Goal: Find specific fact: Find specific fact

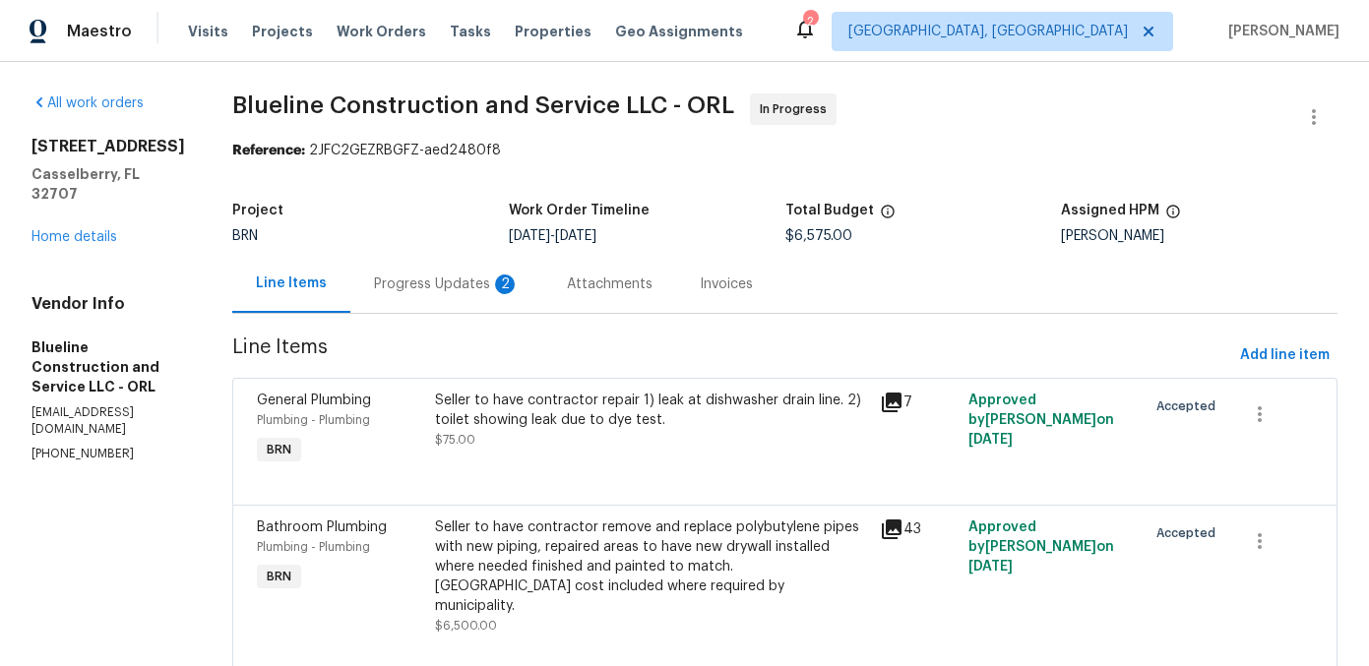
click at [903, 529] on icon at bounding box center [892, 530] width 24 height 24
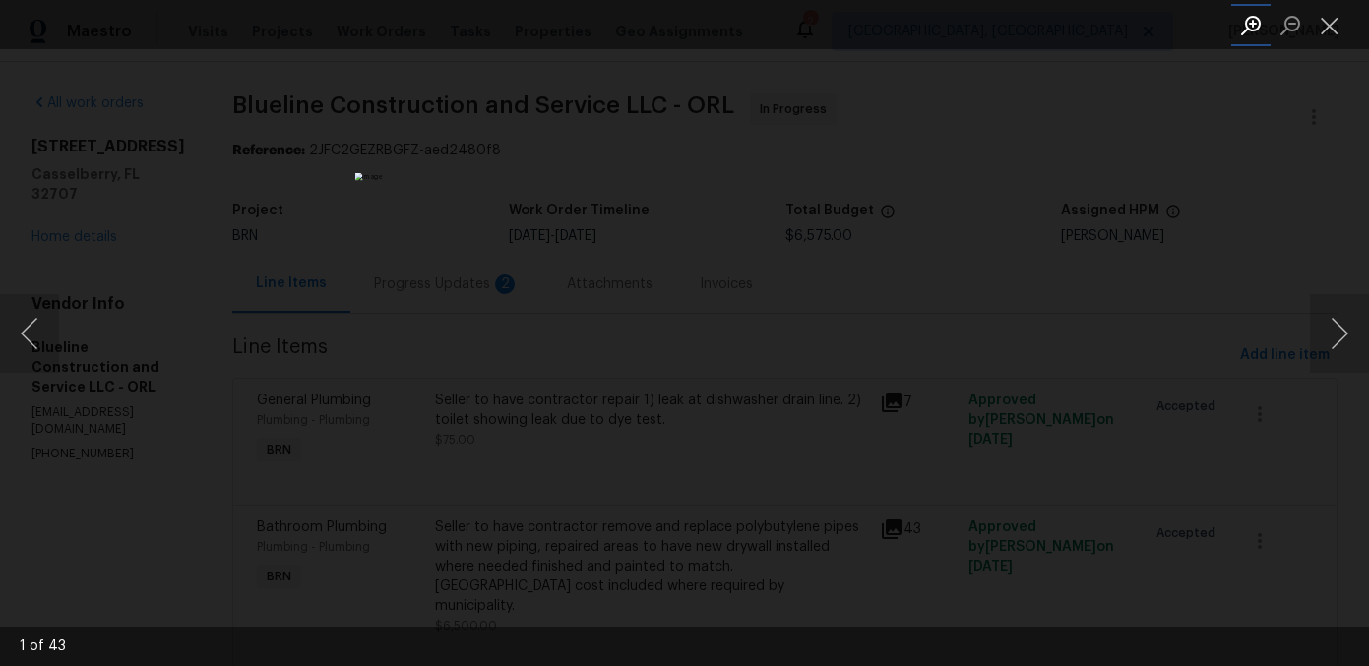
click at [1245, 28] on button "Zoom in" at bounding box center [1250, 25] width 39 height 34
click at [833, 96] on img "Lightbox" at bounding box center [682, 267] width 1323 height 644
click at [843, 484] on img "Lightbox" at bounding box center [706, 417] width 1323 height 644
click at [1328, 339] on button "Next image" at bounding box center [1339, 333] width 59 height 79
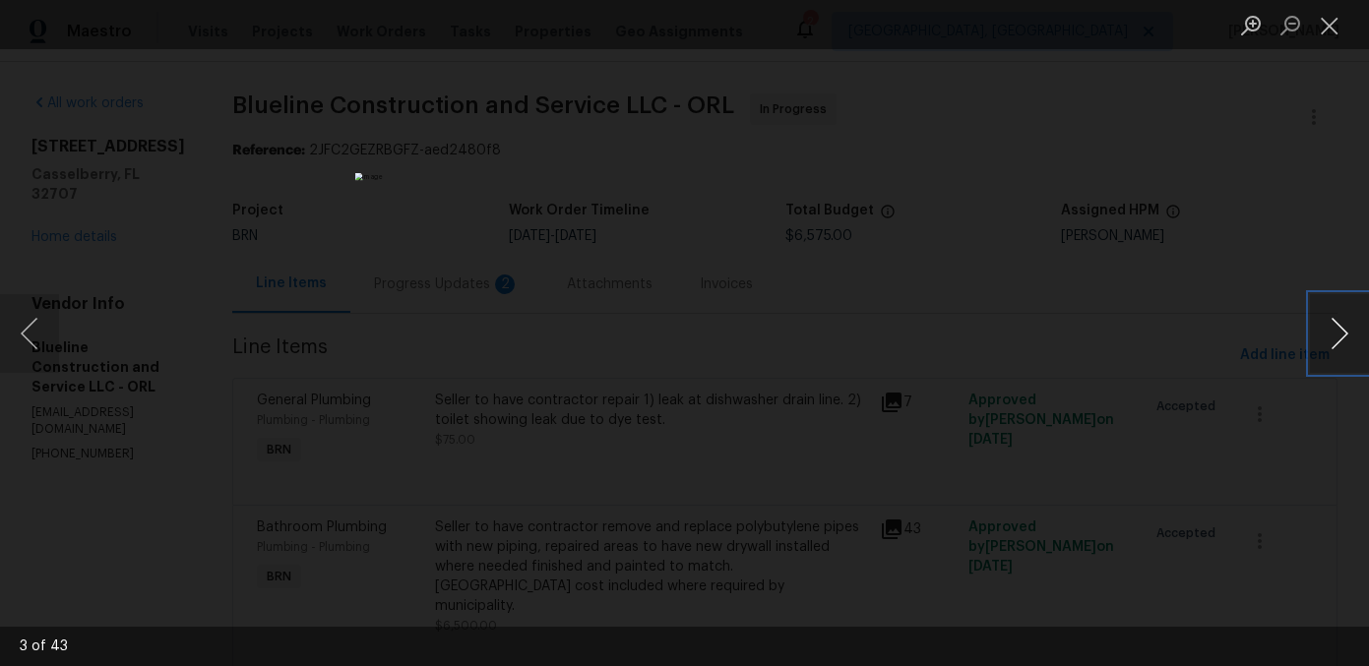
click at [1328, 339] on button "Next image" at bounding box center [1339, 333] width 59 height 79
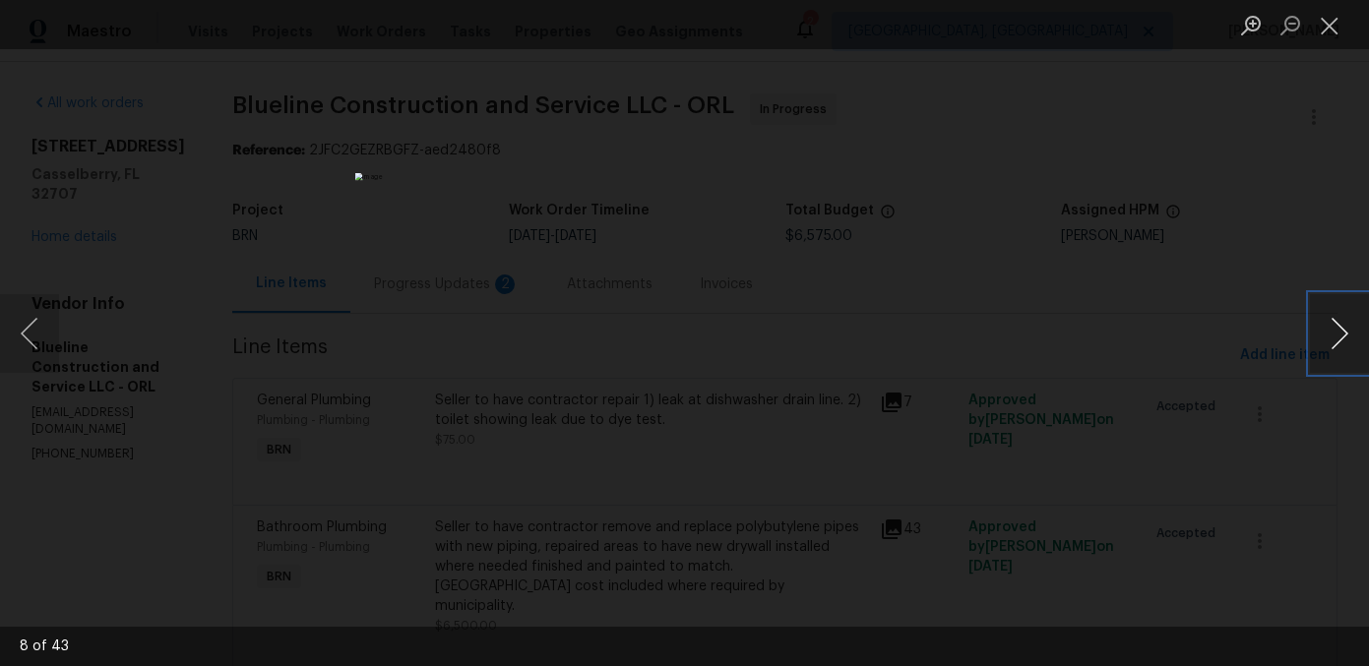
click at [1328, 339] on button "Next image" at bounding box center [1339, 333] width 59 height 79
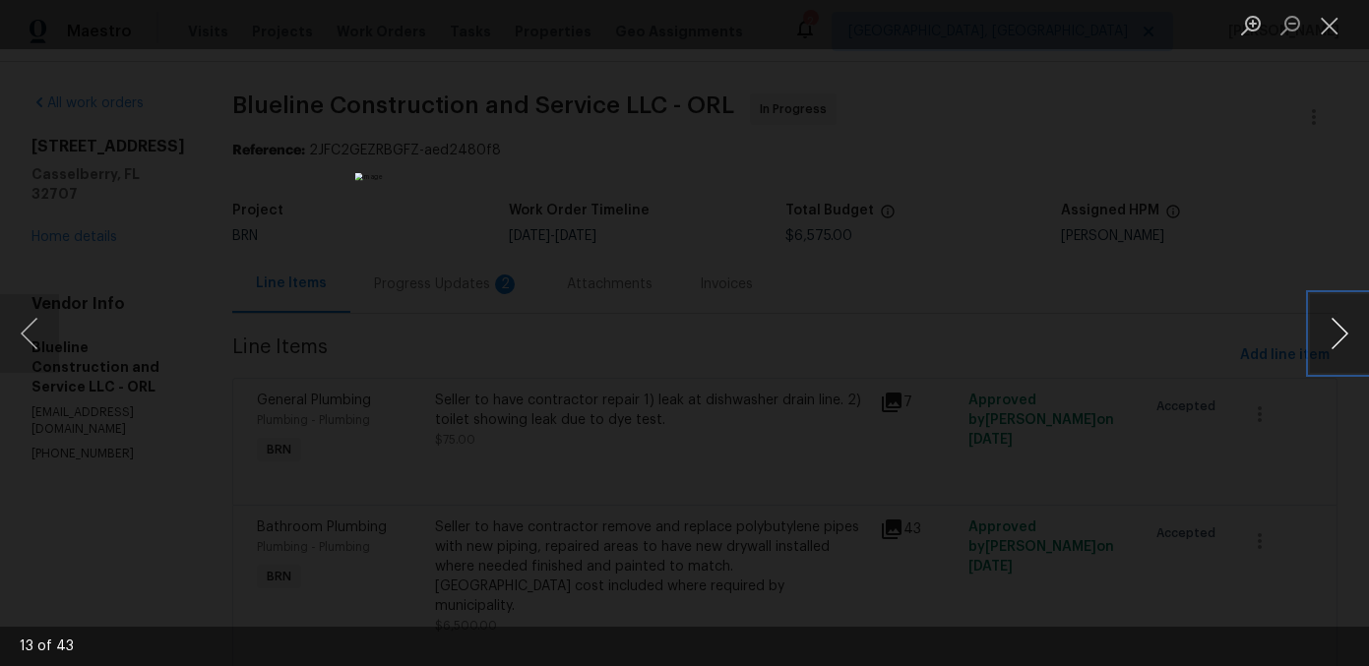
click at [1328, 339] on button "Next image" at bounding box center [1339, 333] width 59 height 79
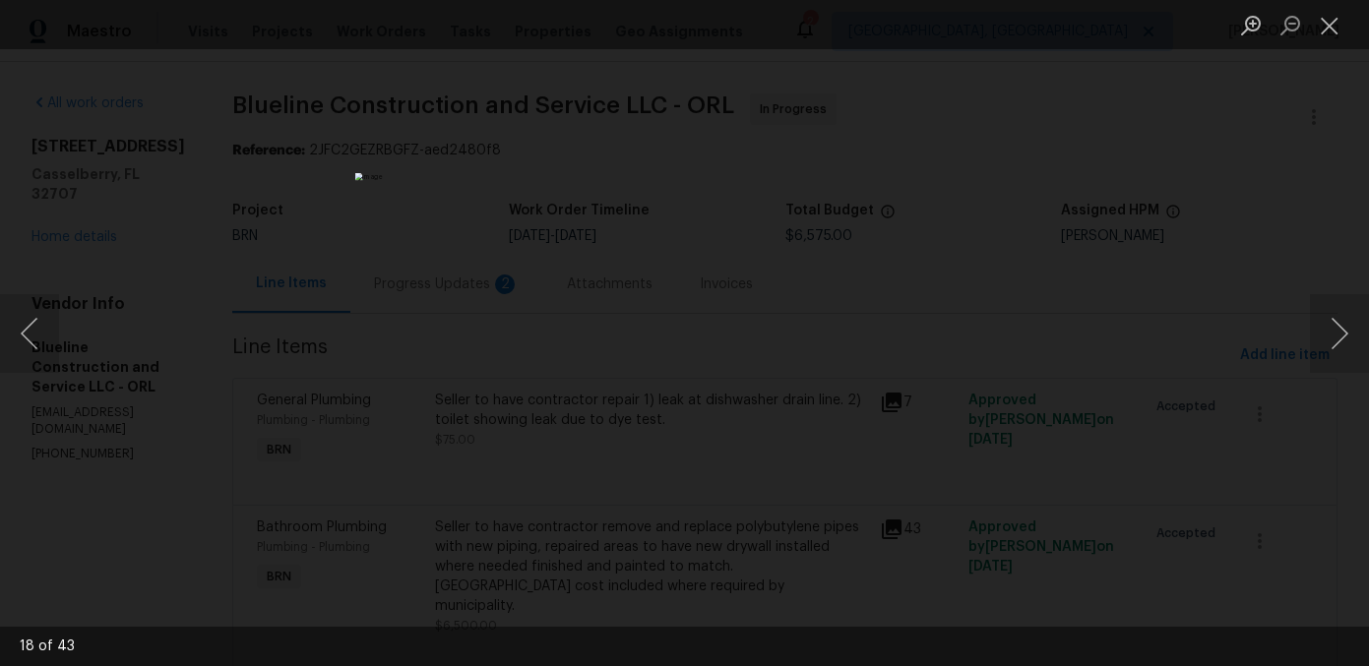
click at [1036, 309] on div "Lightbox" at bounding box center [684, 333] width 1369 height 666
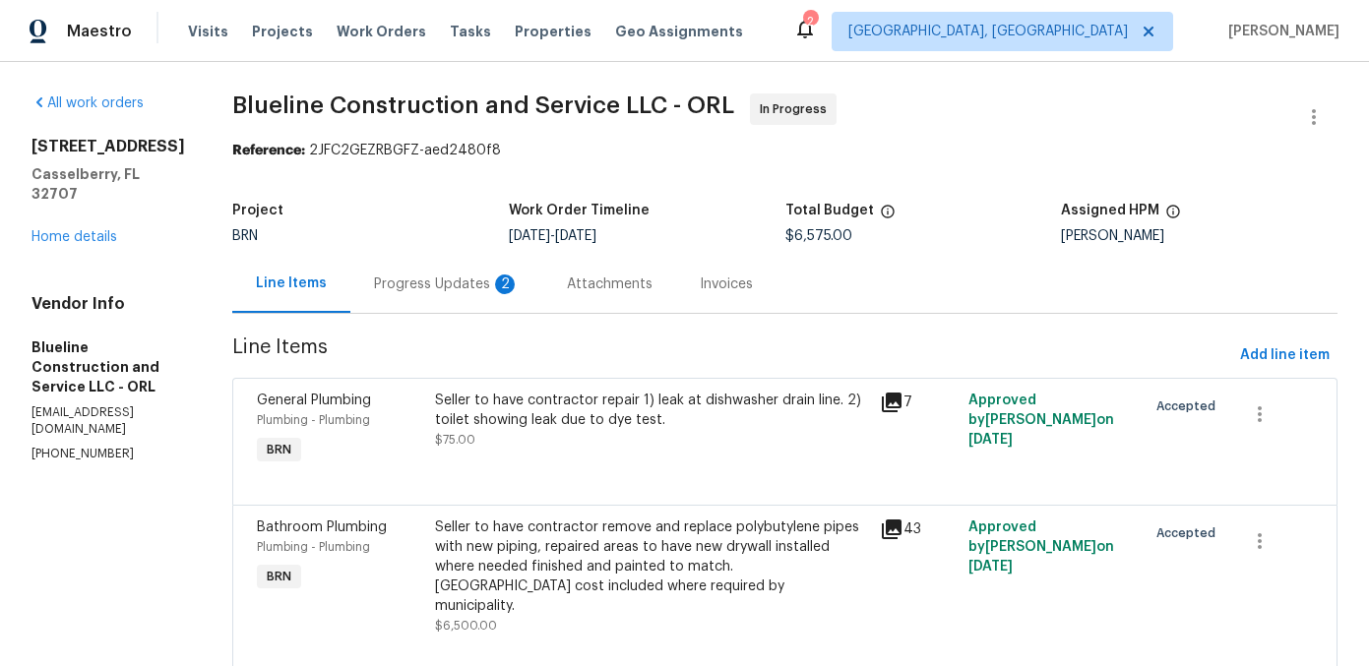
click at [901, 527] on icon at bounding box center [892, 530] width 20 height 20
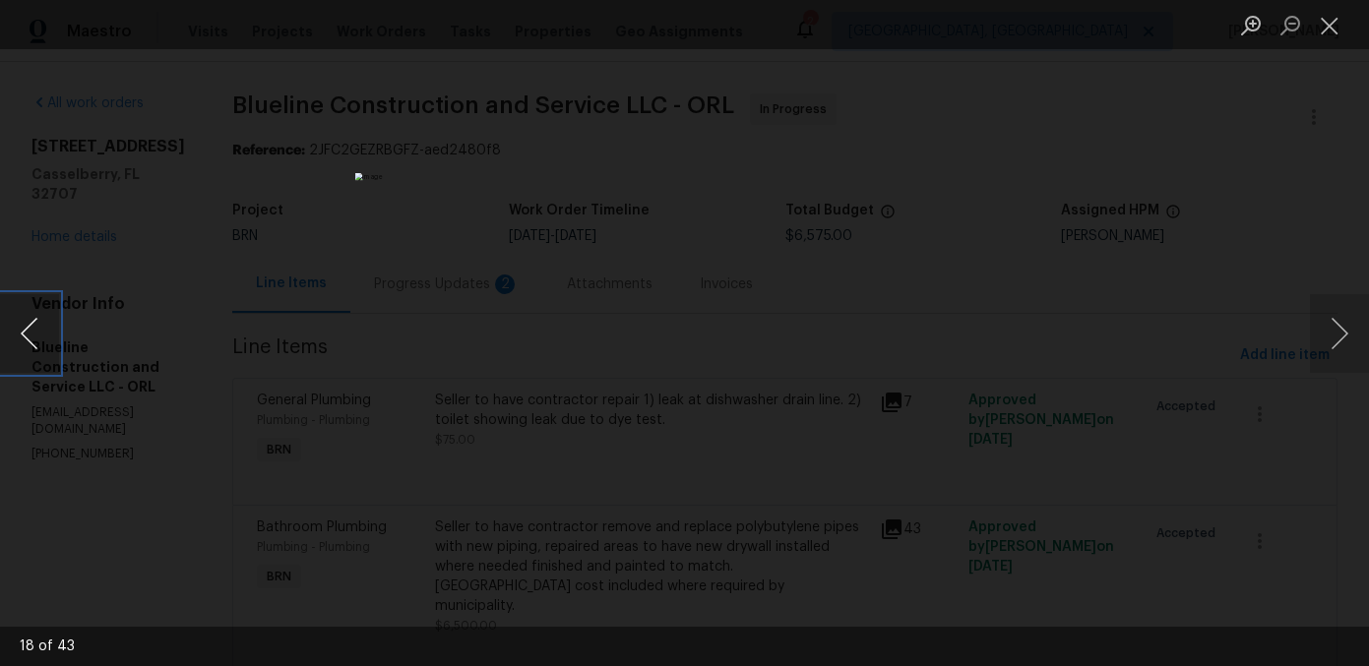
click at [31, 332] on button "Previous image" at bounding box center [29, 333] width 59 height 79
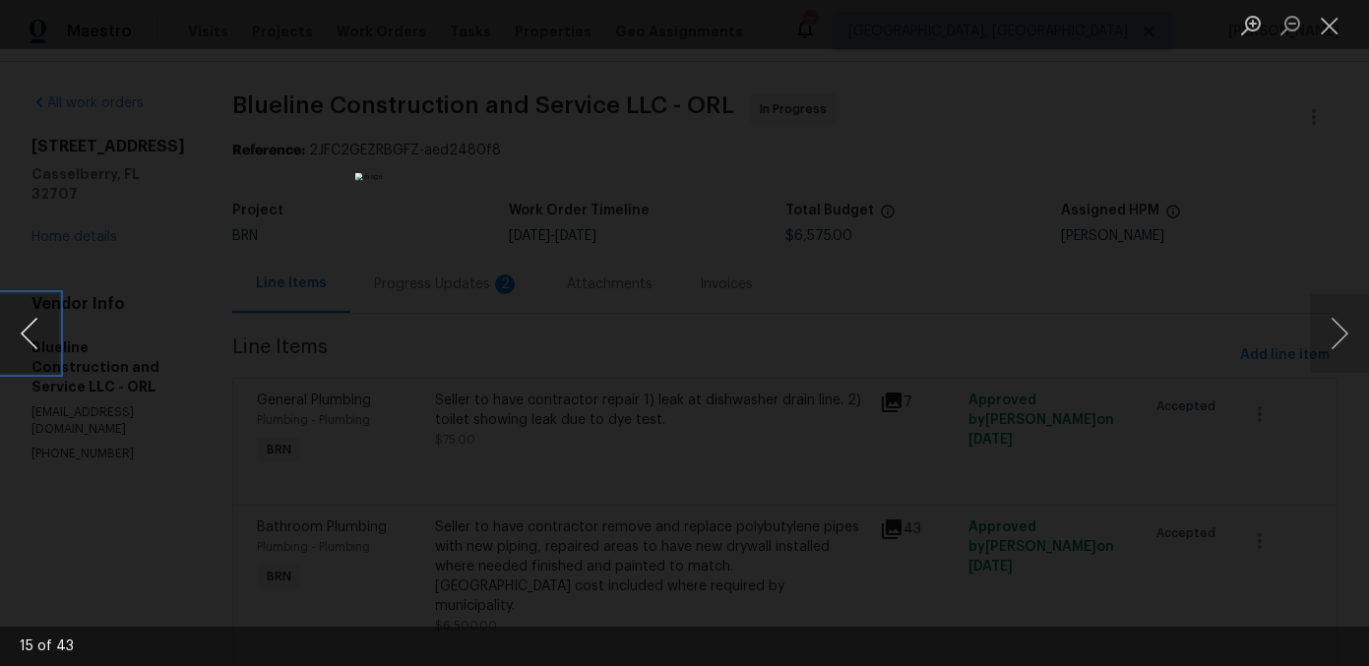
click at [31, 332] on button "Previous image" at bounding box center [29, 333] width 59 height 79
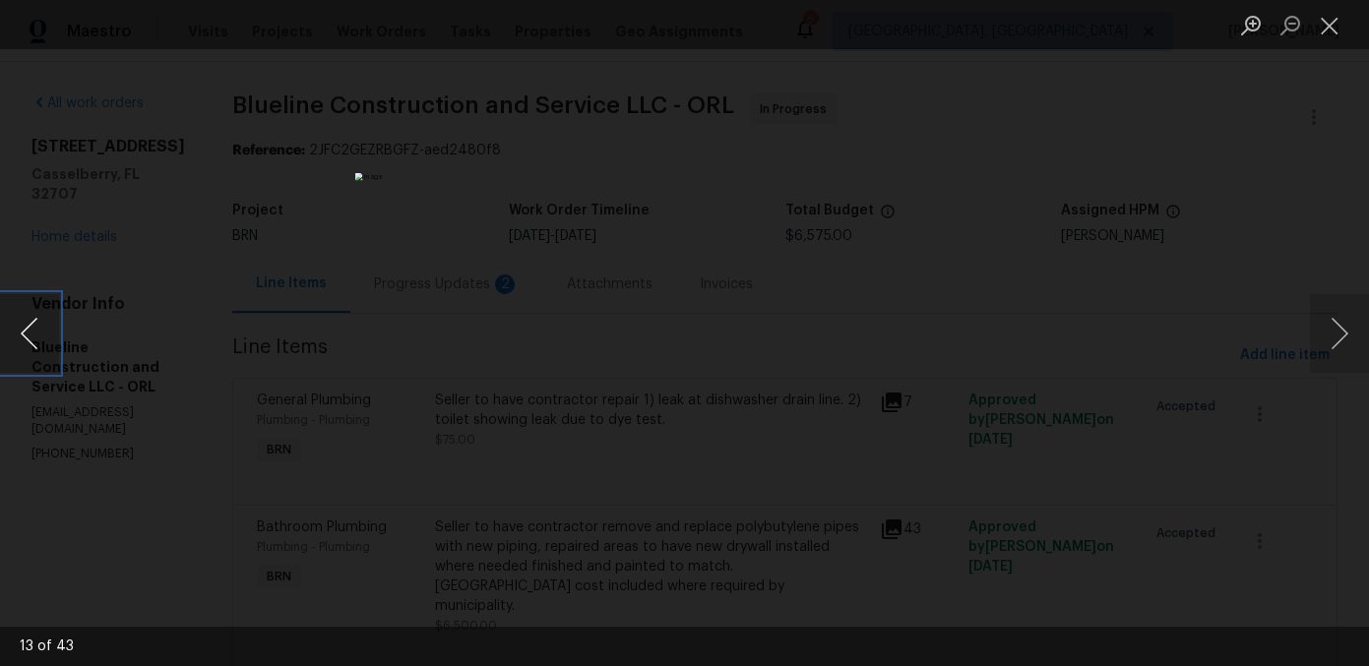
click at [31, 332] on button "Previous image" at bounding box center [29, 333] width 59 height 79
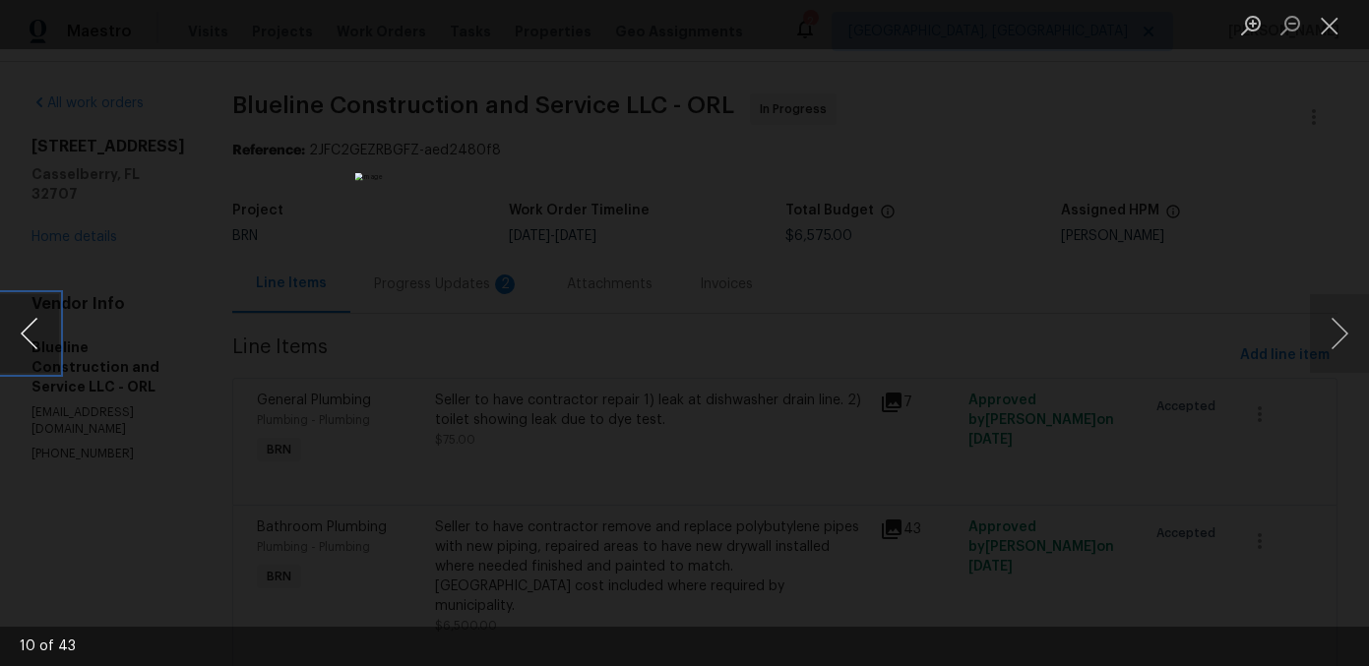
click at [31, 332] on button "Previous image" at bounding box center [29, 333] width 59 height 79
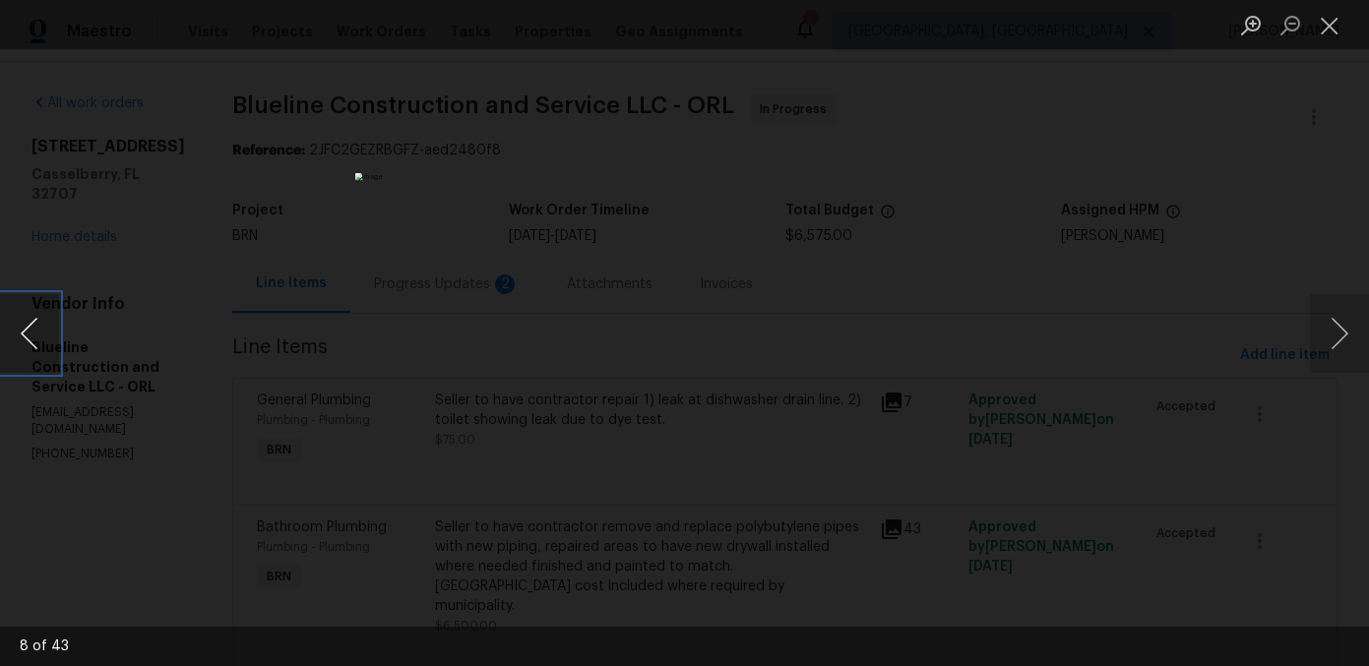
click at [31, 332] on button "Previous image" at bounding box center [29, 333] width 59 height 79
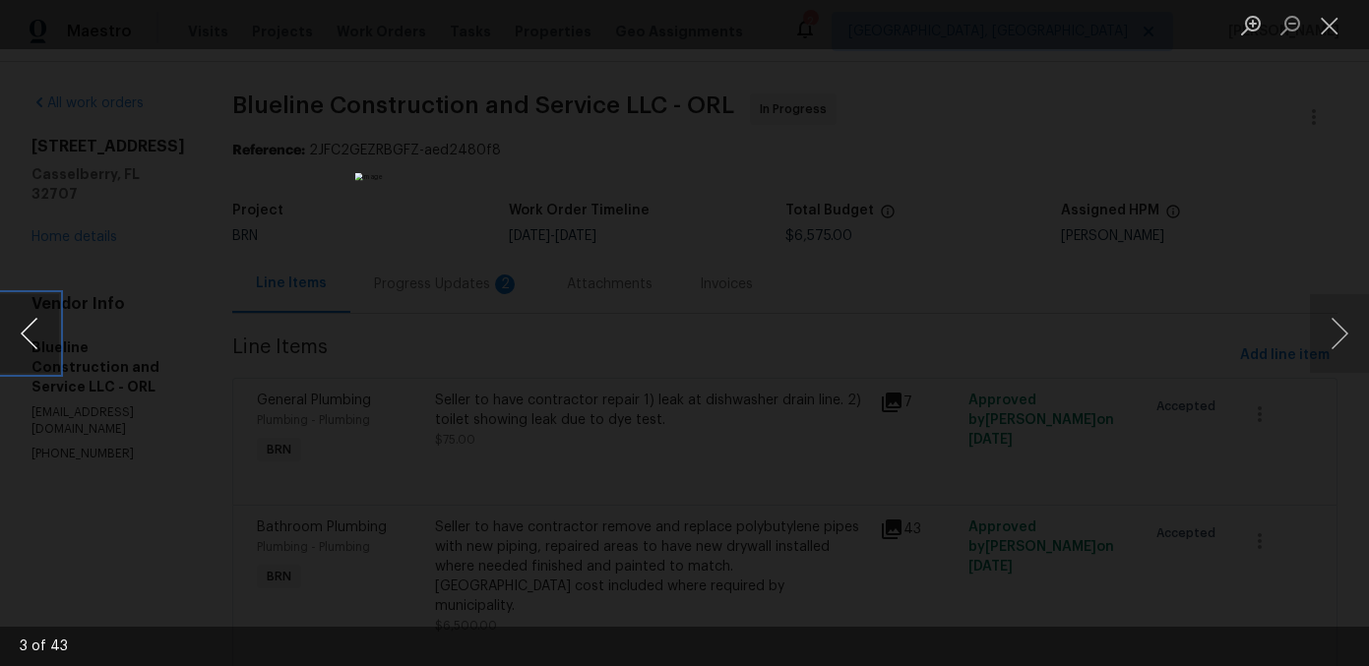
click at [31, 332] on button "Previous image" at bounding box center [29, 333] width 59 height 79
click at [1330, 340] on button "Next image" at bounding box center [1339, 333] width 59 height 79
click at [1247, 31] on button "Zoom in" at bounding box center [1250, 25] width 39 height 34
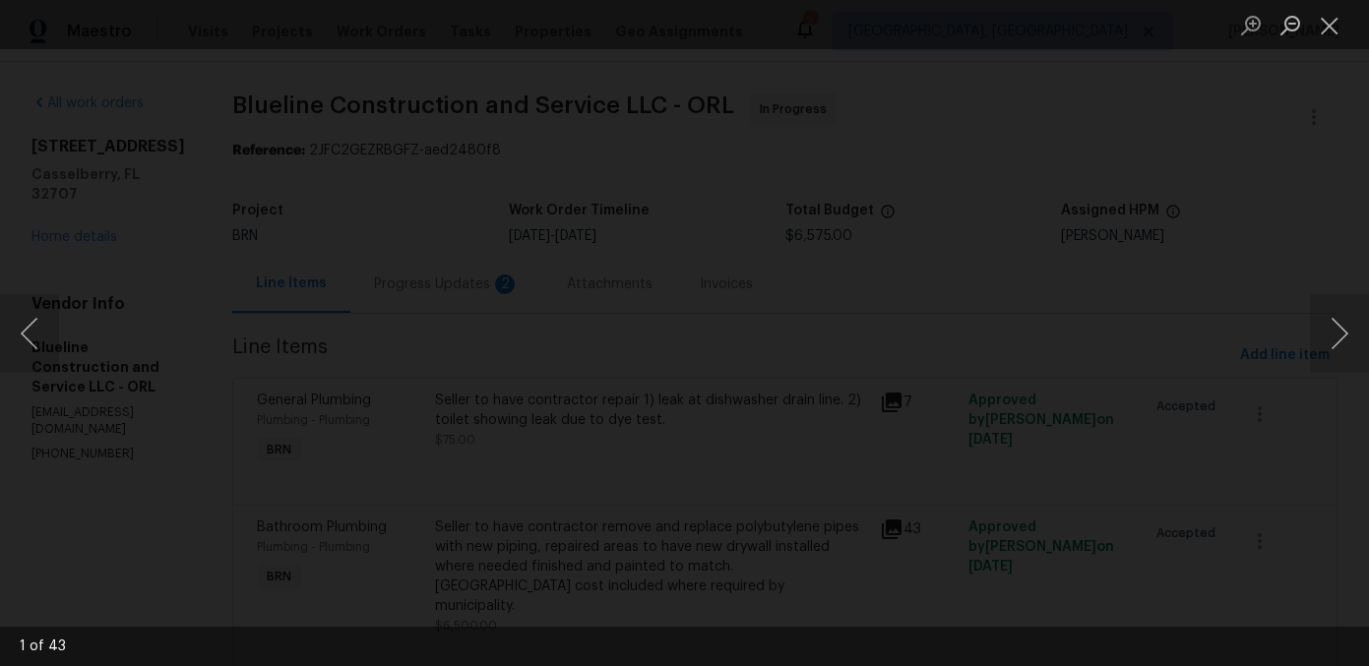
click at [625, 108] on img "Lightbox" at bounding box center [879, 570] width 5341 height 2600
click at [625, 110] on img "Lightbox" at bounding box center [876, 566] width 5341 height 2600
click at [37, 317] on button "Previous image" at bounding box center [29, 333] width 59 height 79
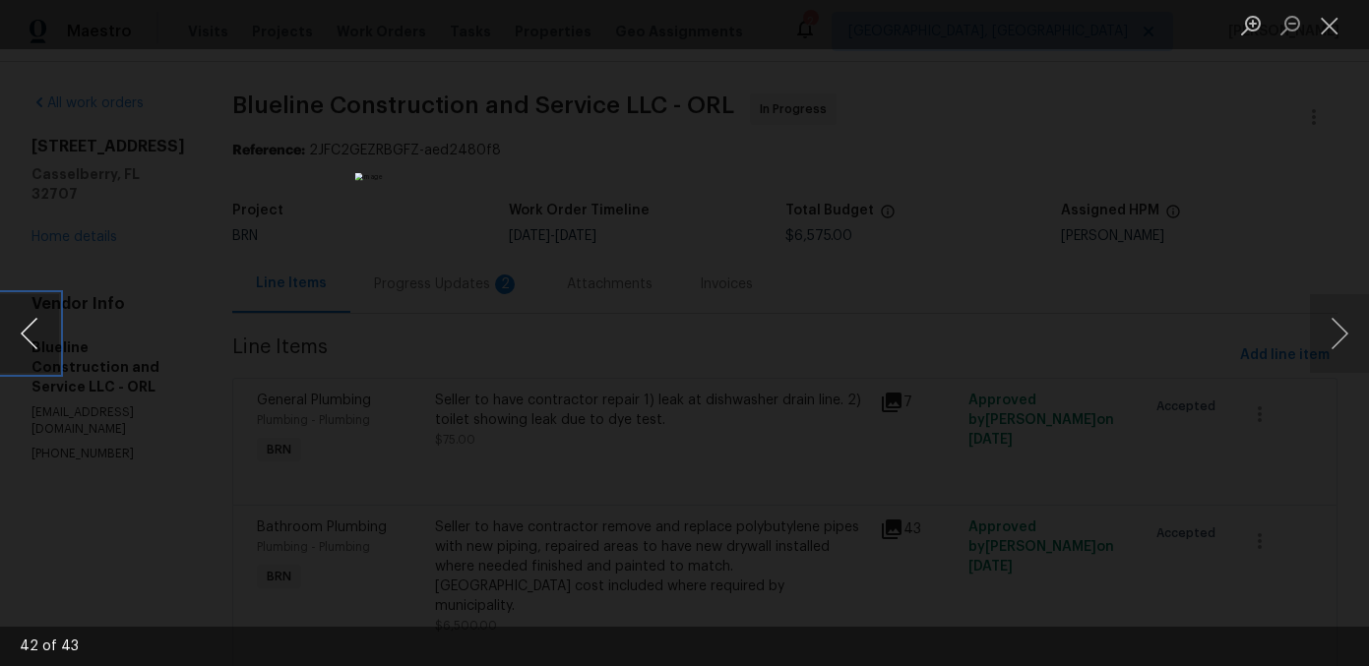
click at [37, 317] on button "Previous image" at bounding box center [29, 333] width 59 height 79
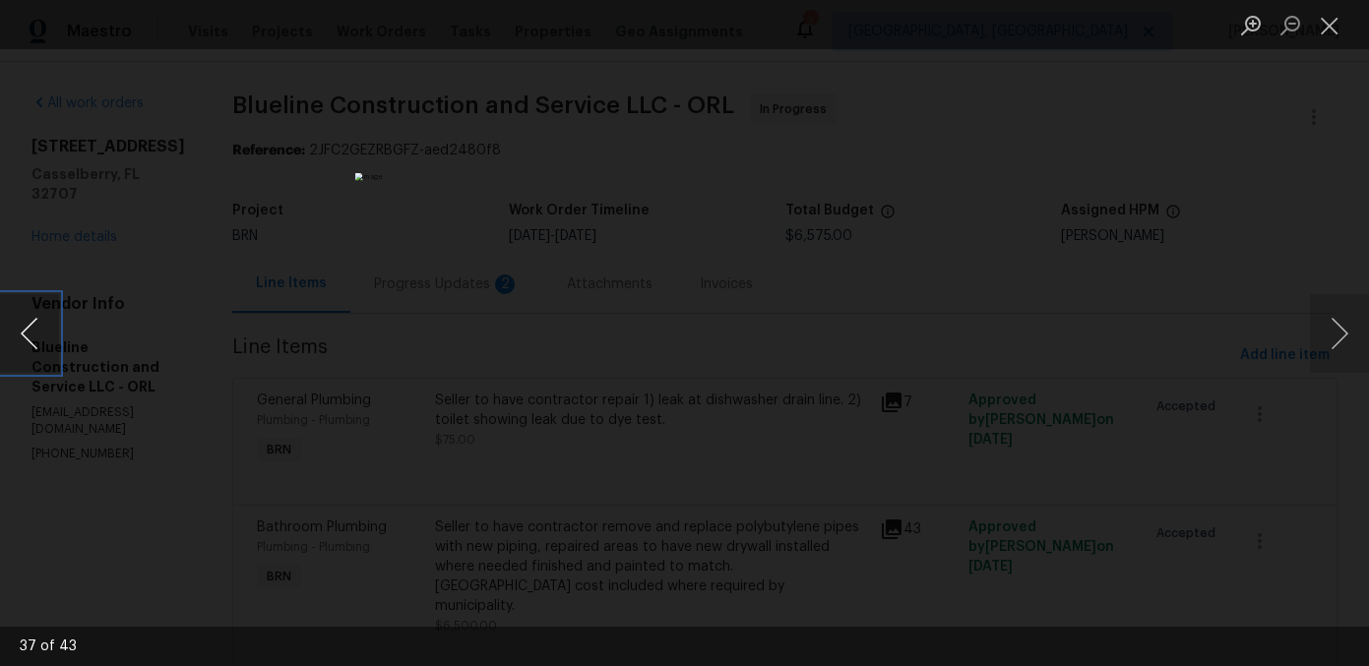
click at [37, 317] on button "Previous image" at bounding box center [29, 333] width 59 height 79
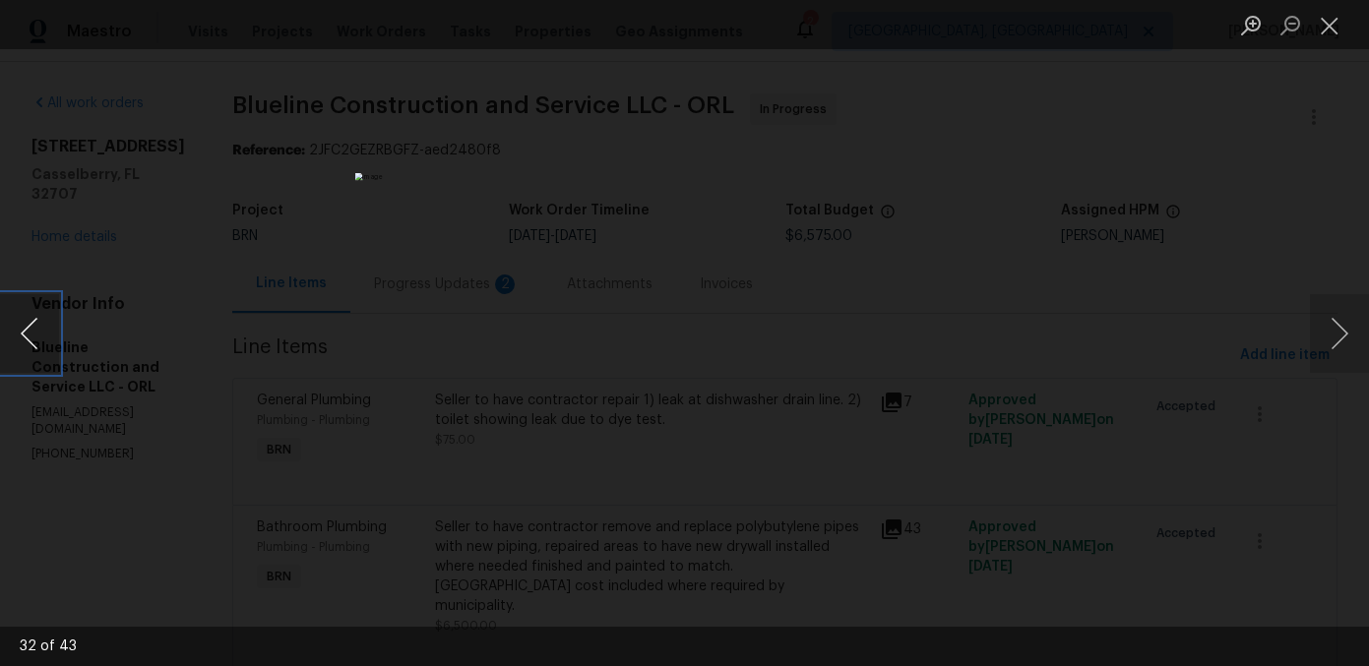
click at [37, 317] on button "Previous image" at bounding box center [29, 333] width 59 height 79
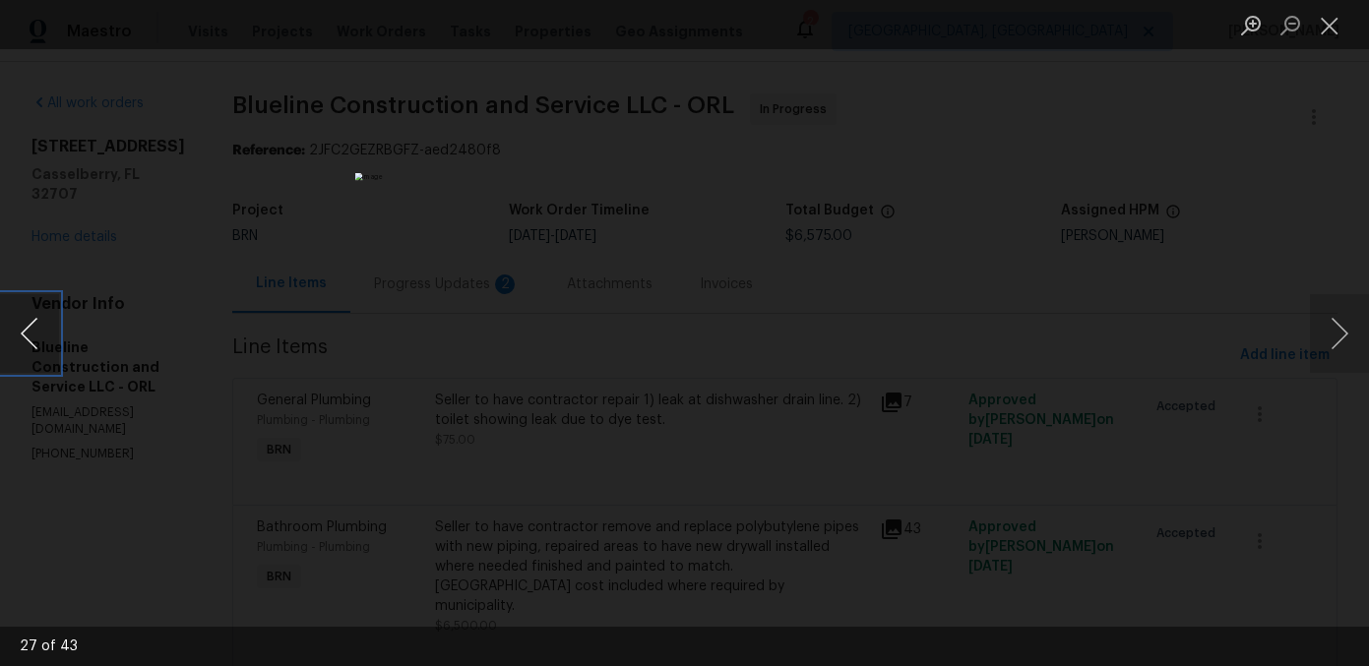
click at [37, 317] on button "Previous image" at bounding box center [29, 333] width 59 height 79
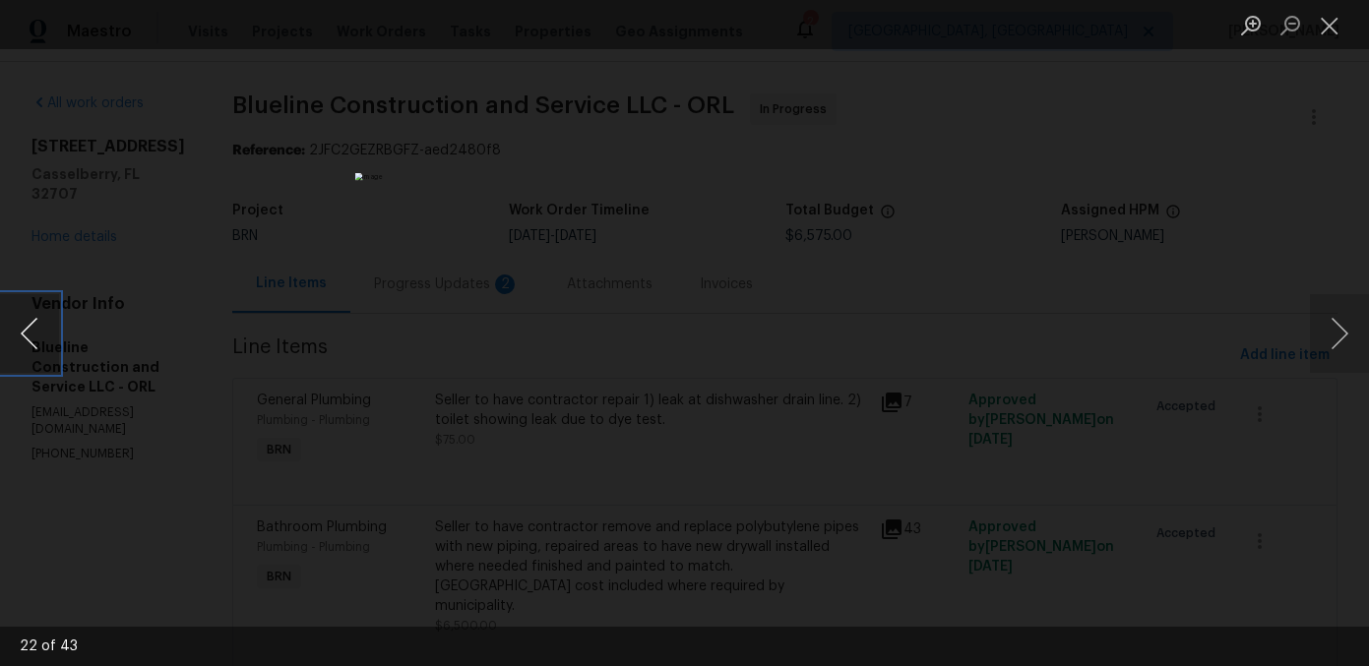
click at [37, 317] on button "Previous image" at bounding box center [29, 333] width 59 height 79
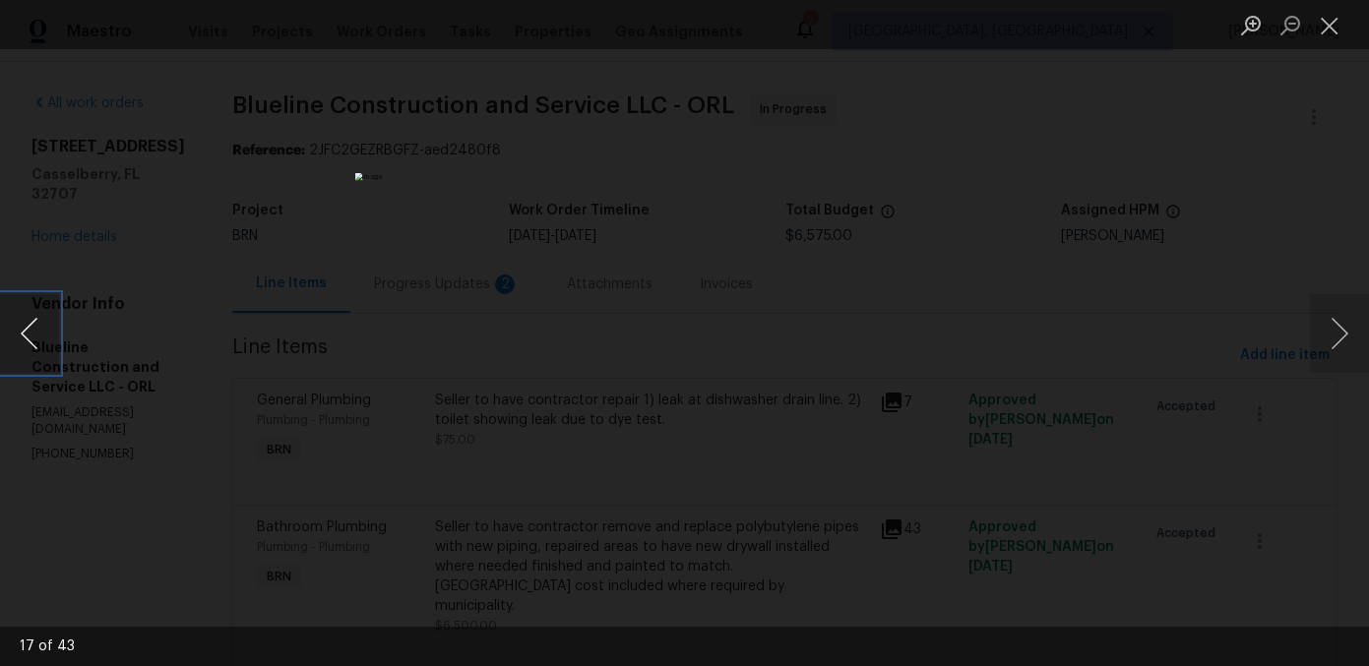
click at [37, 317] on button "Previous image" at bounding box center [29, 333] width 59 height 79
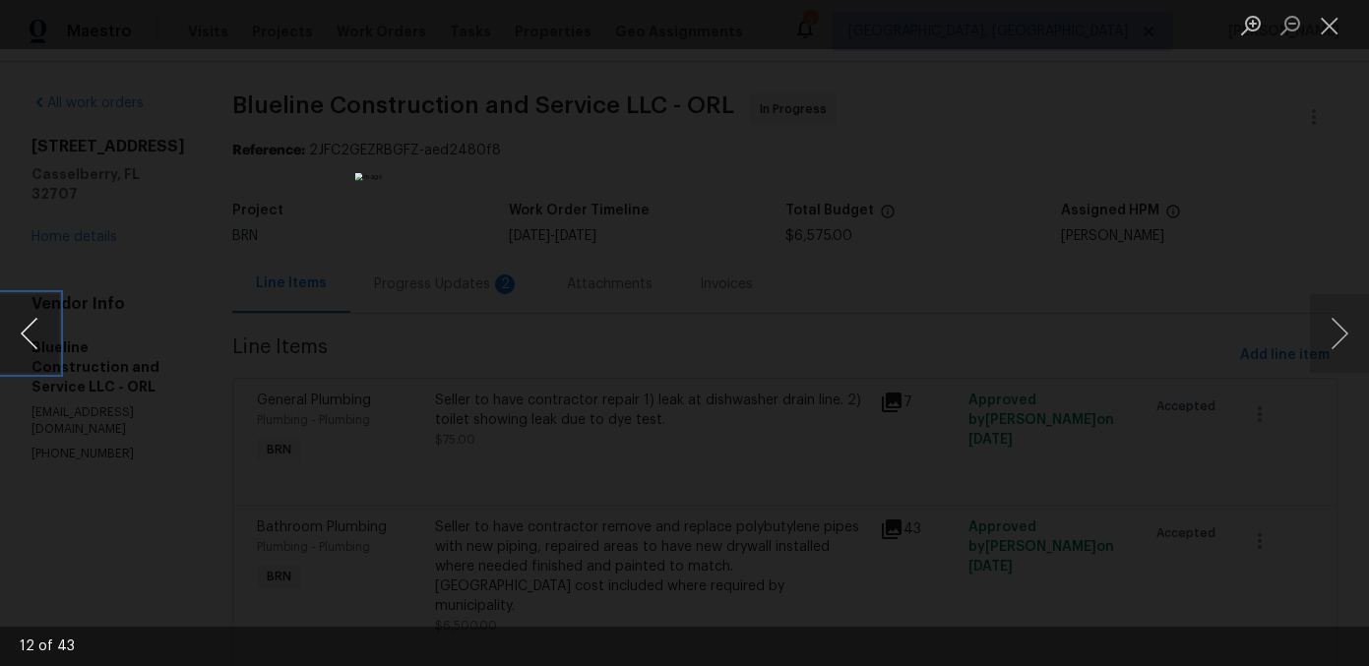
click at [37, 317] on button "Previous image" at bounding box center [29, 333] width 59 height 79
click at [37, 319] on button "Previous image" at bounding box center [29, 333] width 59 height 79
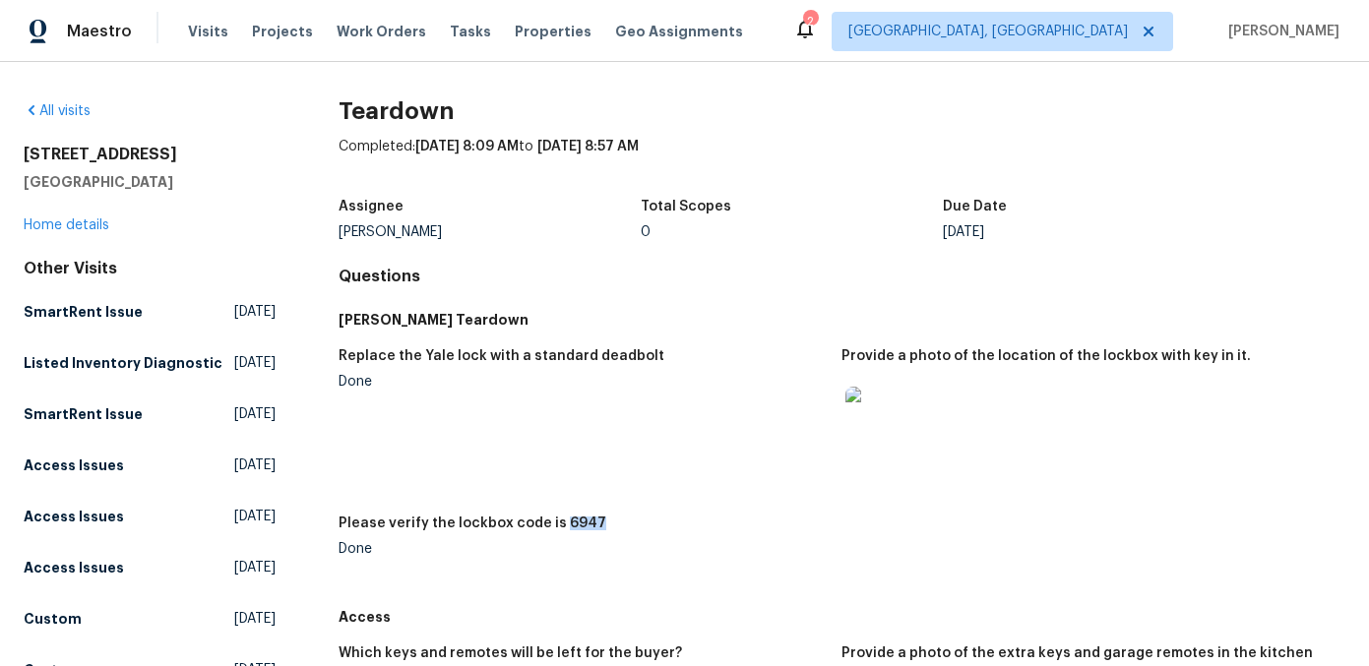
drag, startPoint x: 554, startPoint y: 521, endPoint x: 586, endPoint y: 520, distance: 32.5
click at [587, 520] on h5 "Please verify the lockbox code is 6947" at bounding box center [472, 524] width 268 height 14
copy h5 "6947"
